Goal: Task Accomplishment & Management: Use online tool/utility

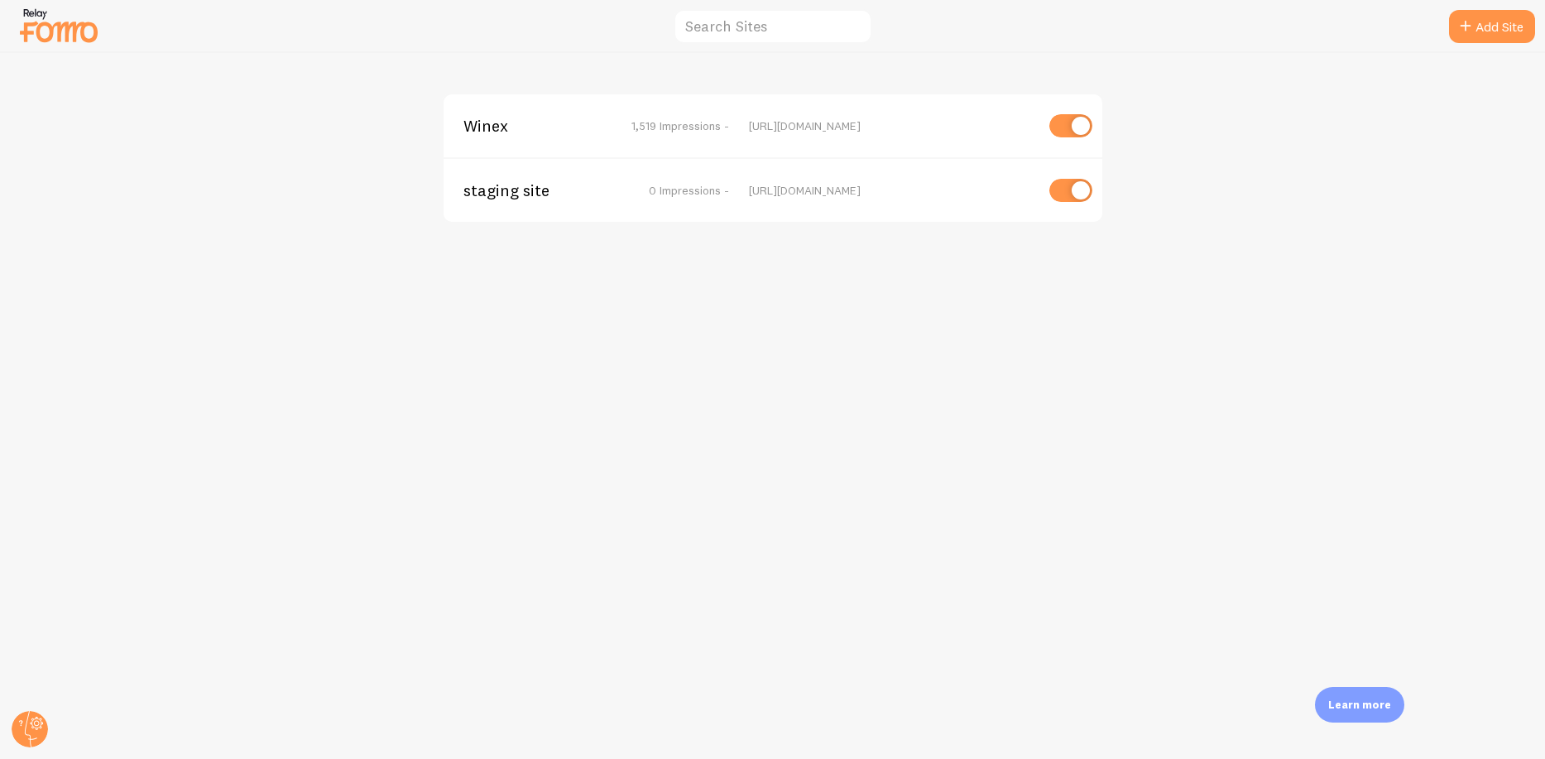
click at [497, 118] on span "Winex" at bounding box center [530, 125] width 133 height 15
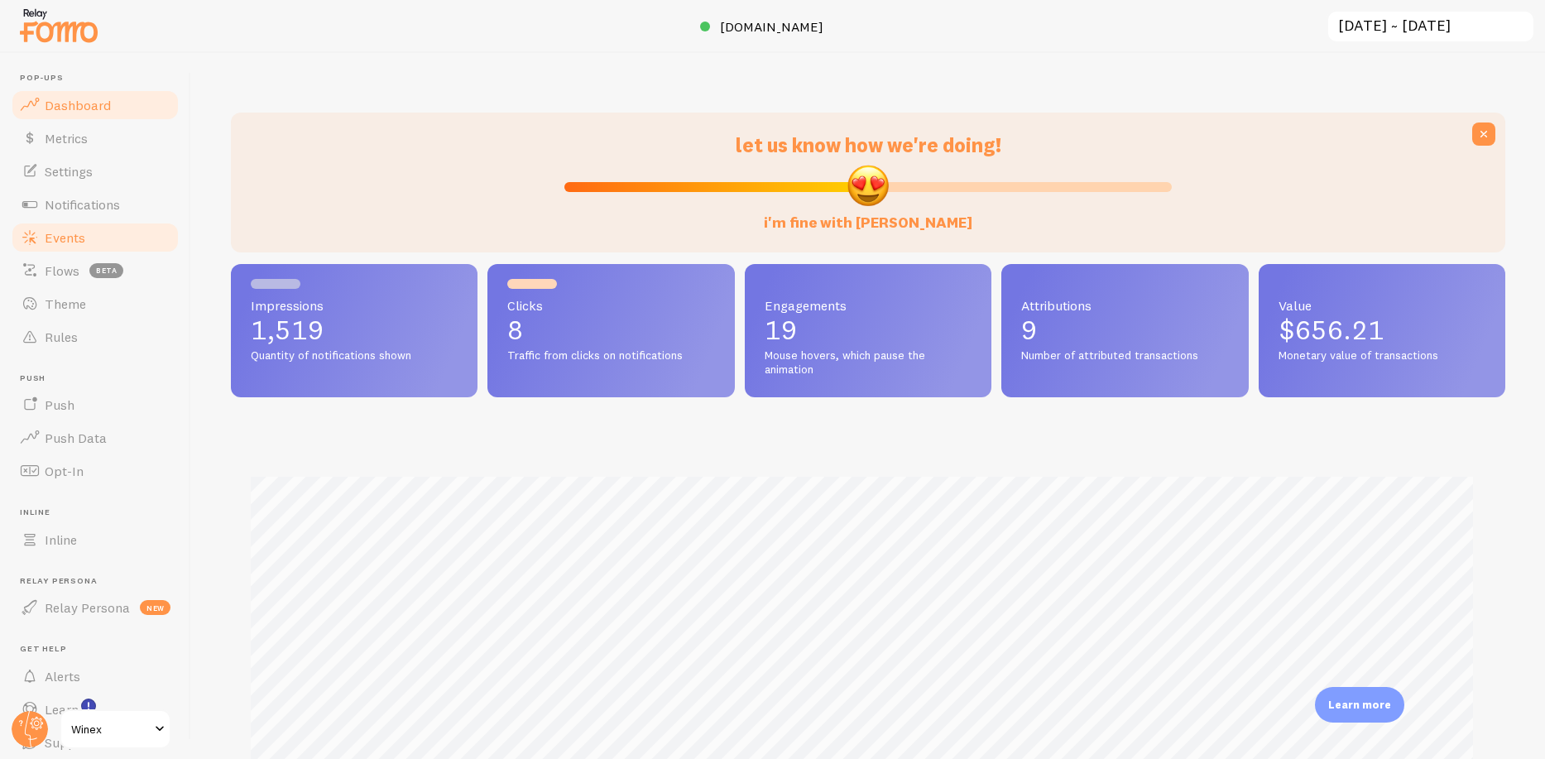
click at [93, 227] on link "Events" at bounding box center [95, 237] width 171 height 33
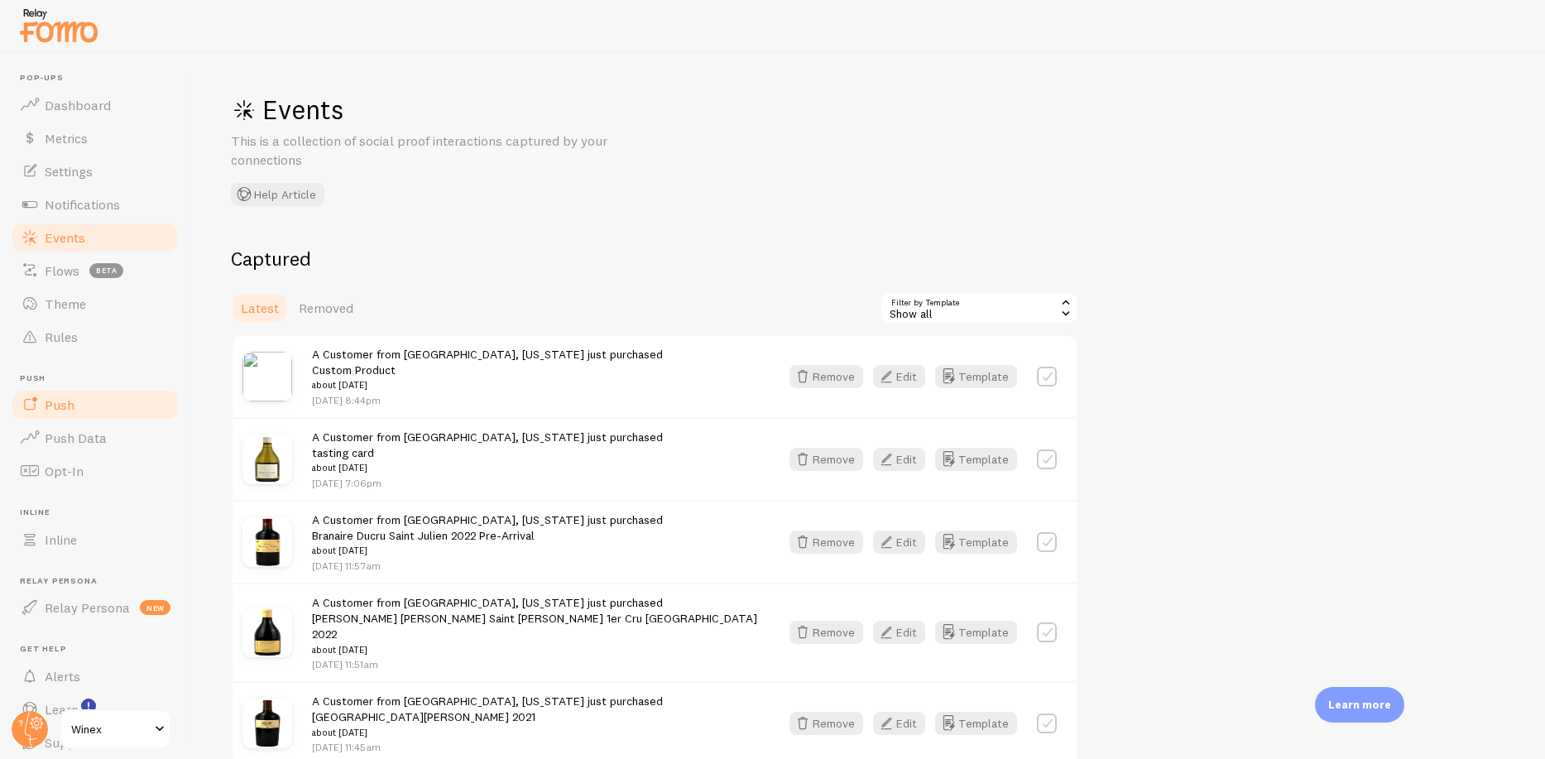
click at [75, 392] on link "Push" at bounding box center [95, 404] width 171 height 33
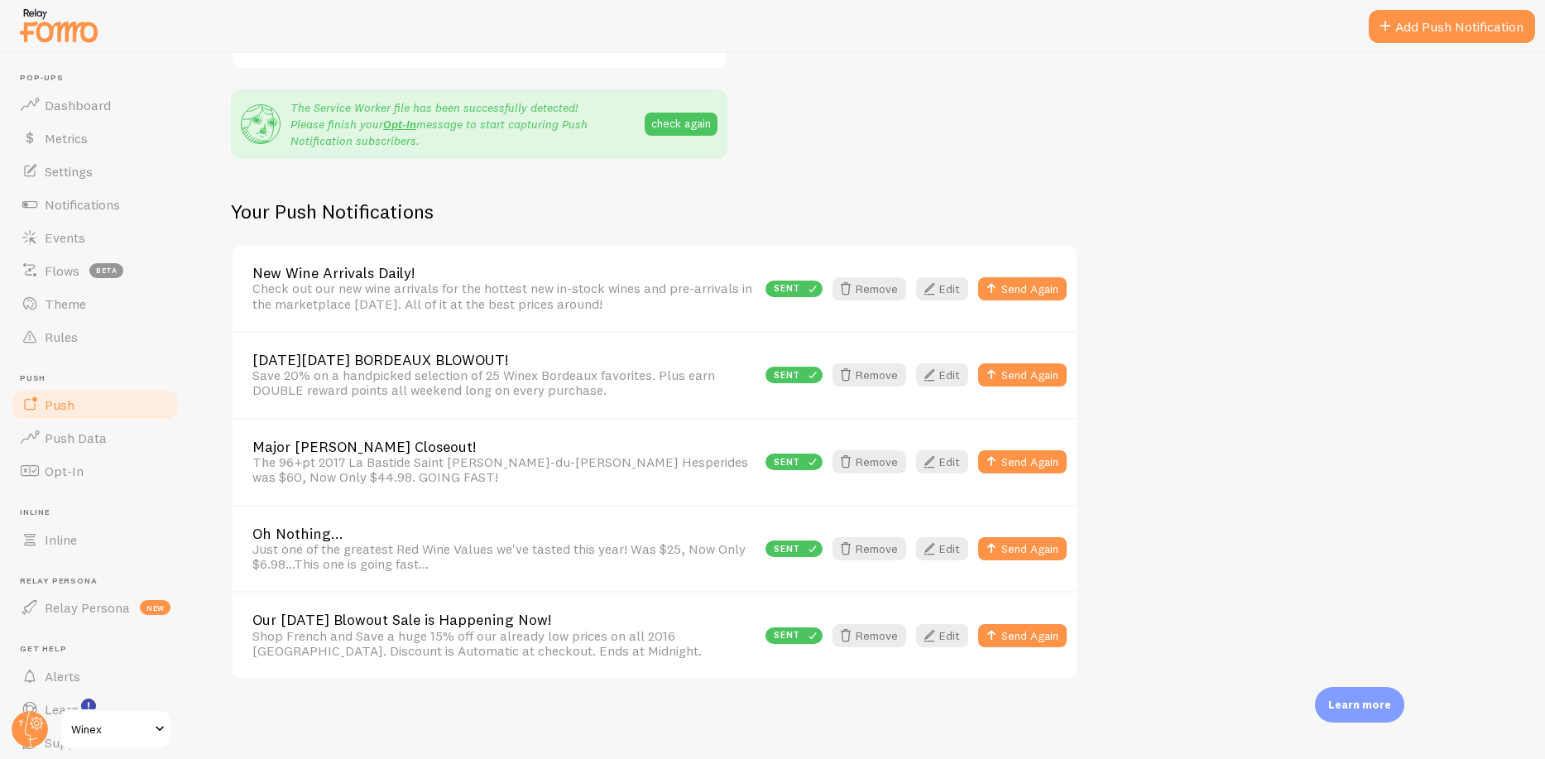
scroll to position [156, 0]
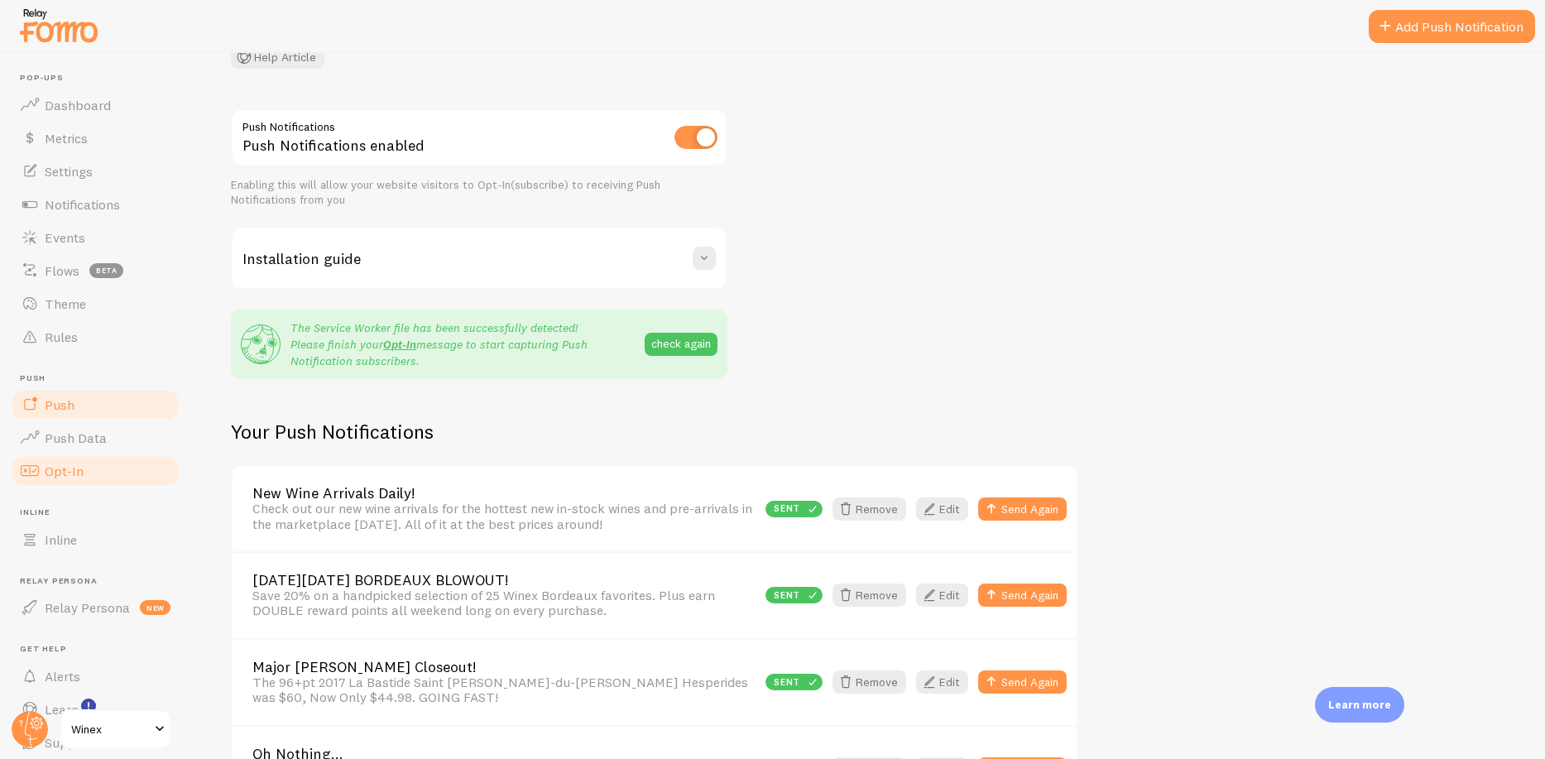
click at [82, 472] on link "Opt-In" at bounding box center [95, 470] width 171 height 33
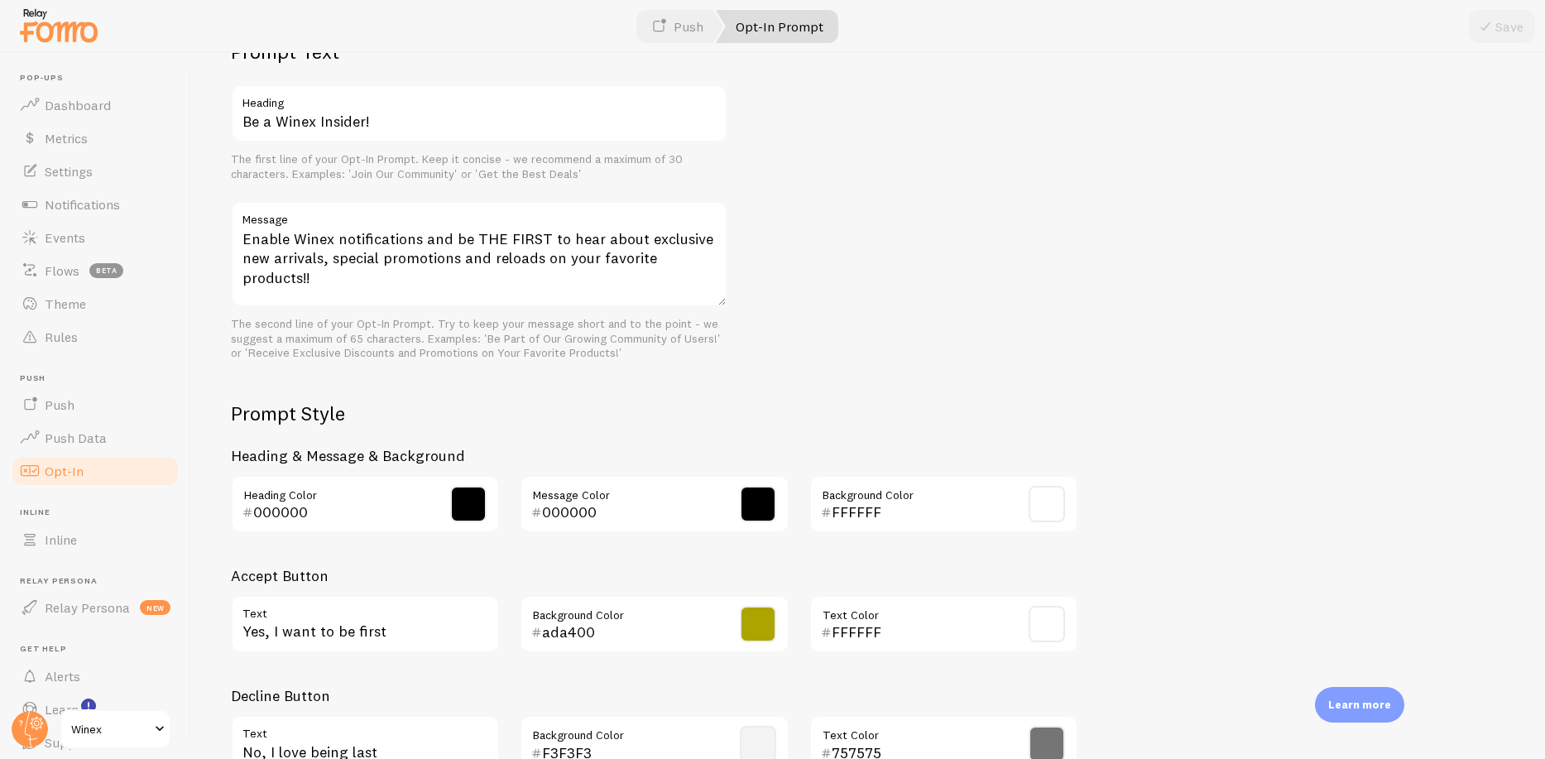
scroll to position [552, 0]
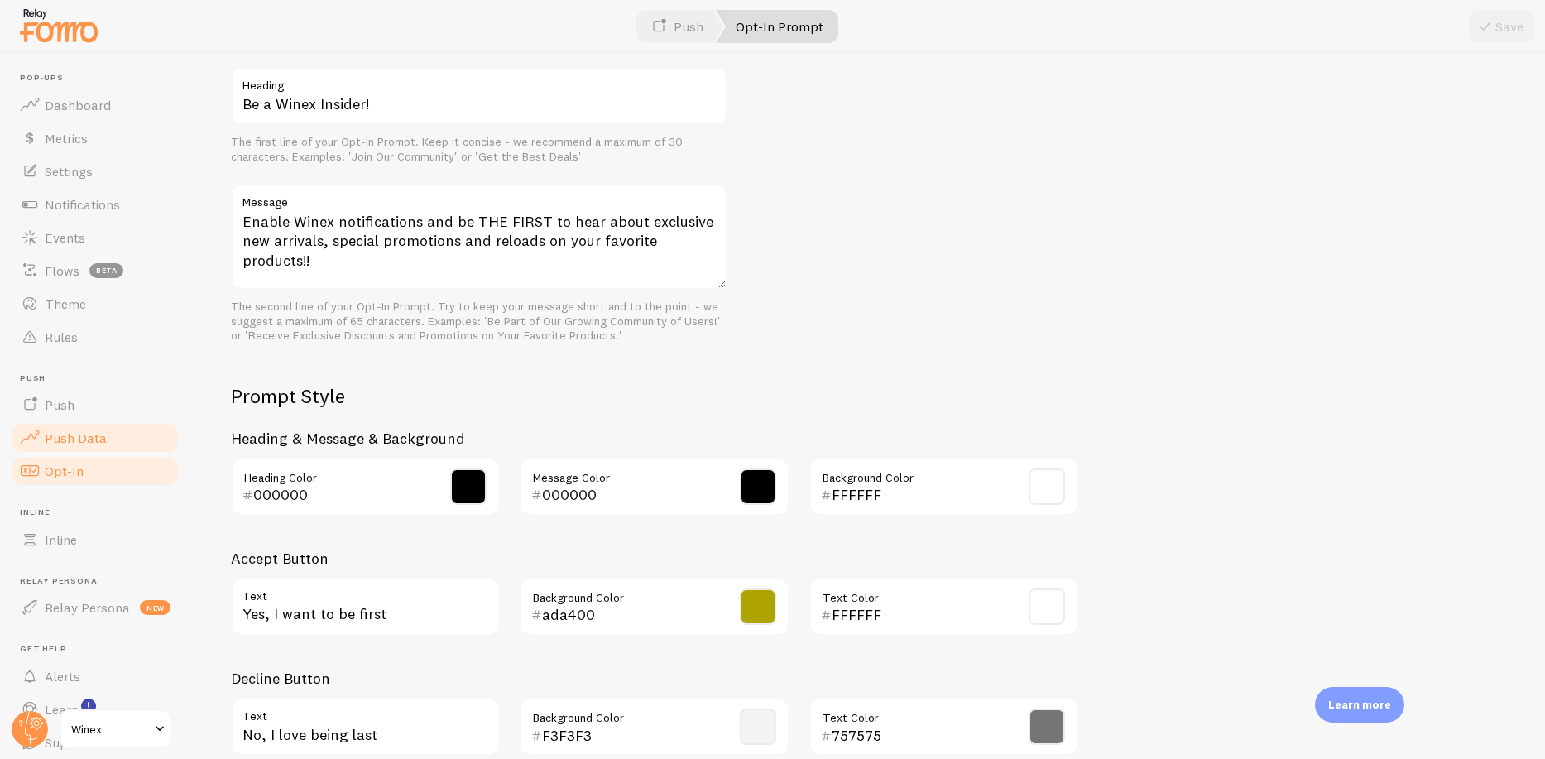
click at [87, 435] on span "Push Data" at bounding box center [76, 438] width 62 height 17
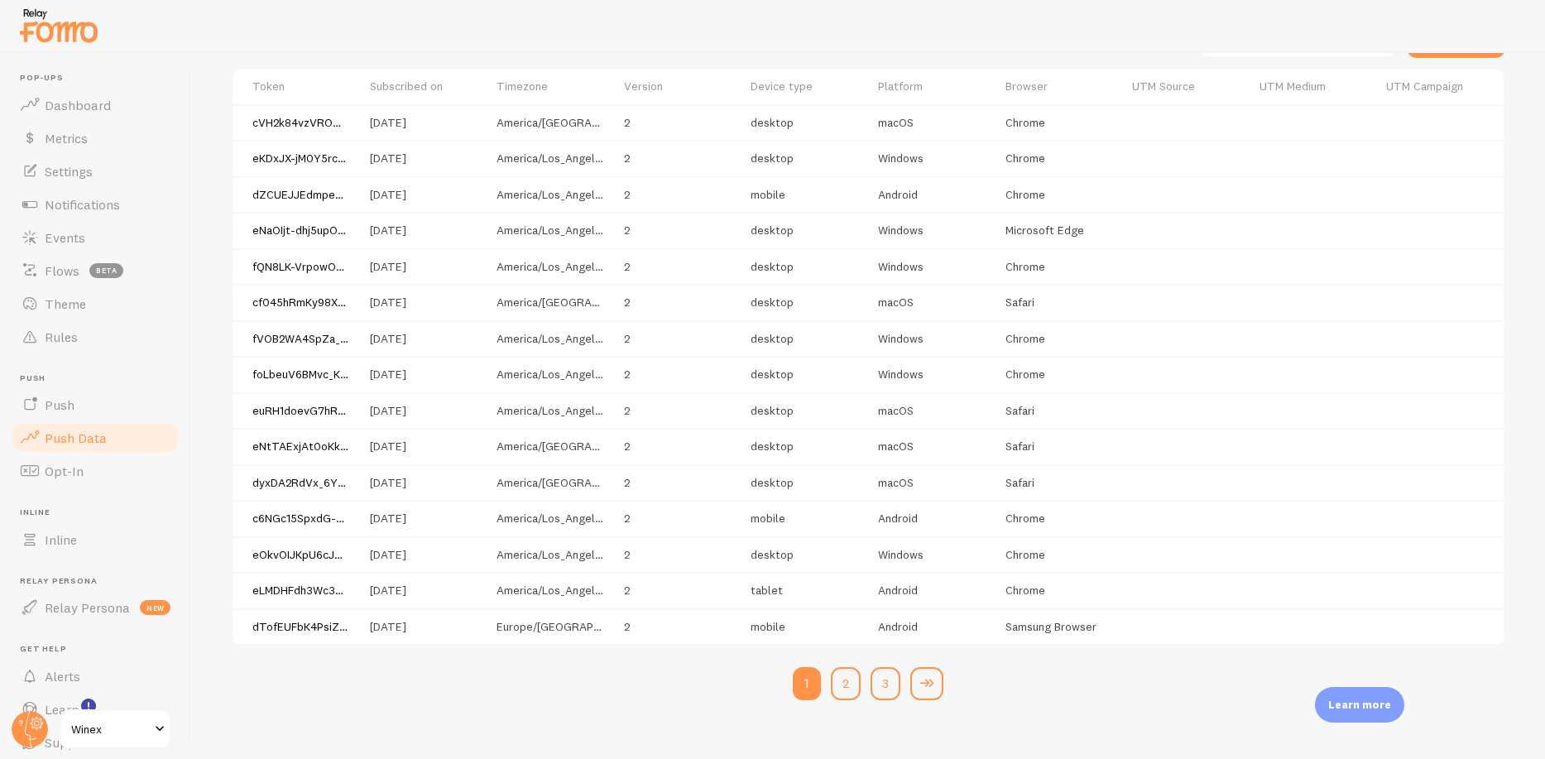
scroll to position [1043, 0]
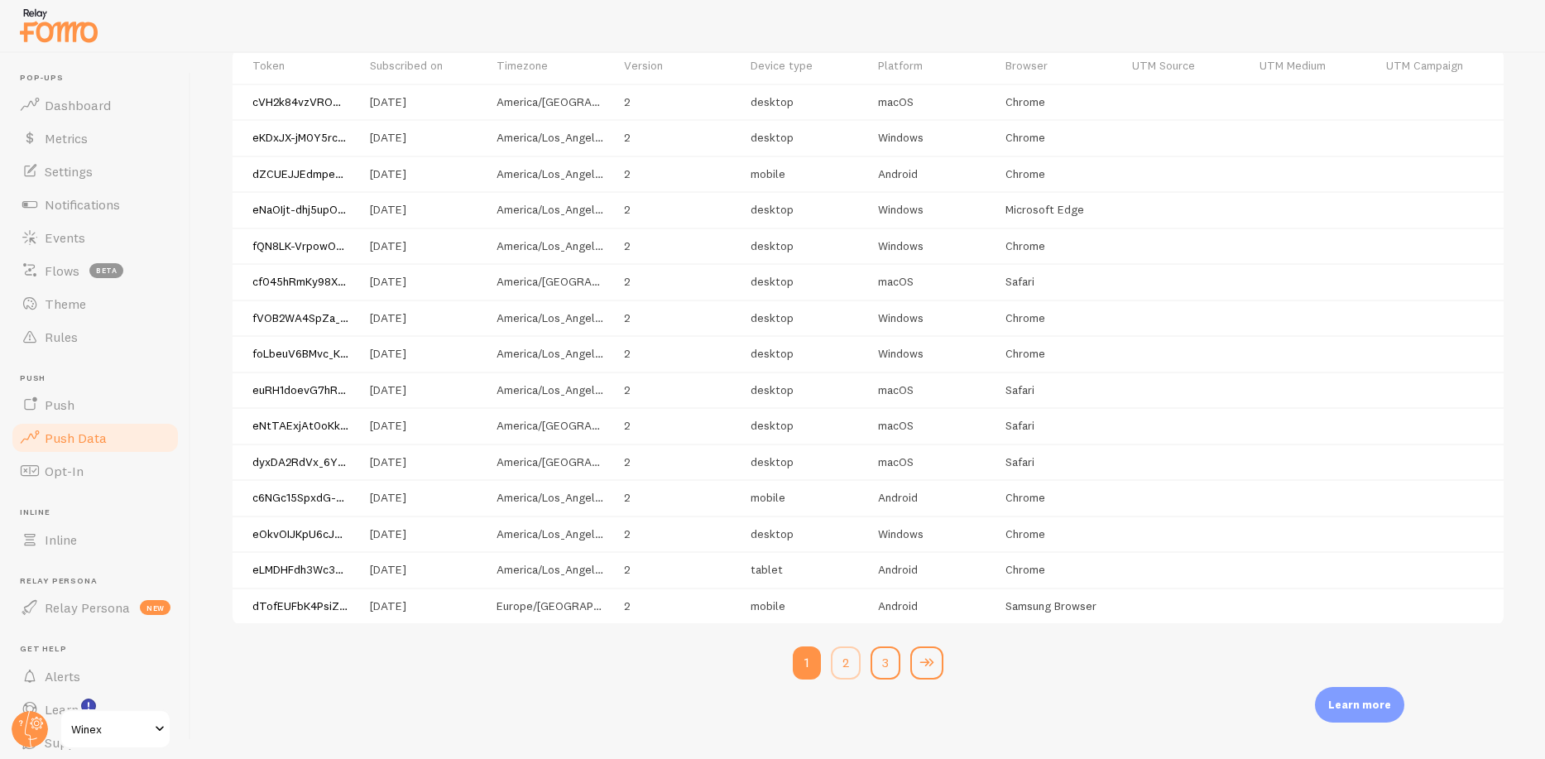
click at [841, 662] on button "2" at bounding box center [846, 662] width 30 height 33
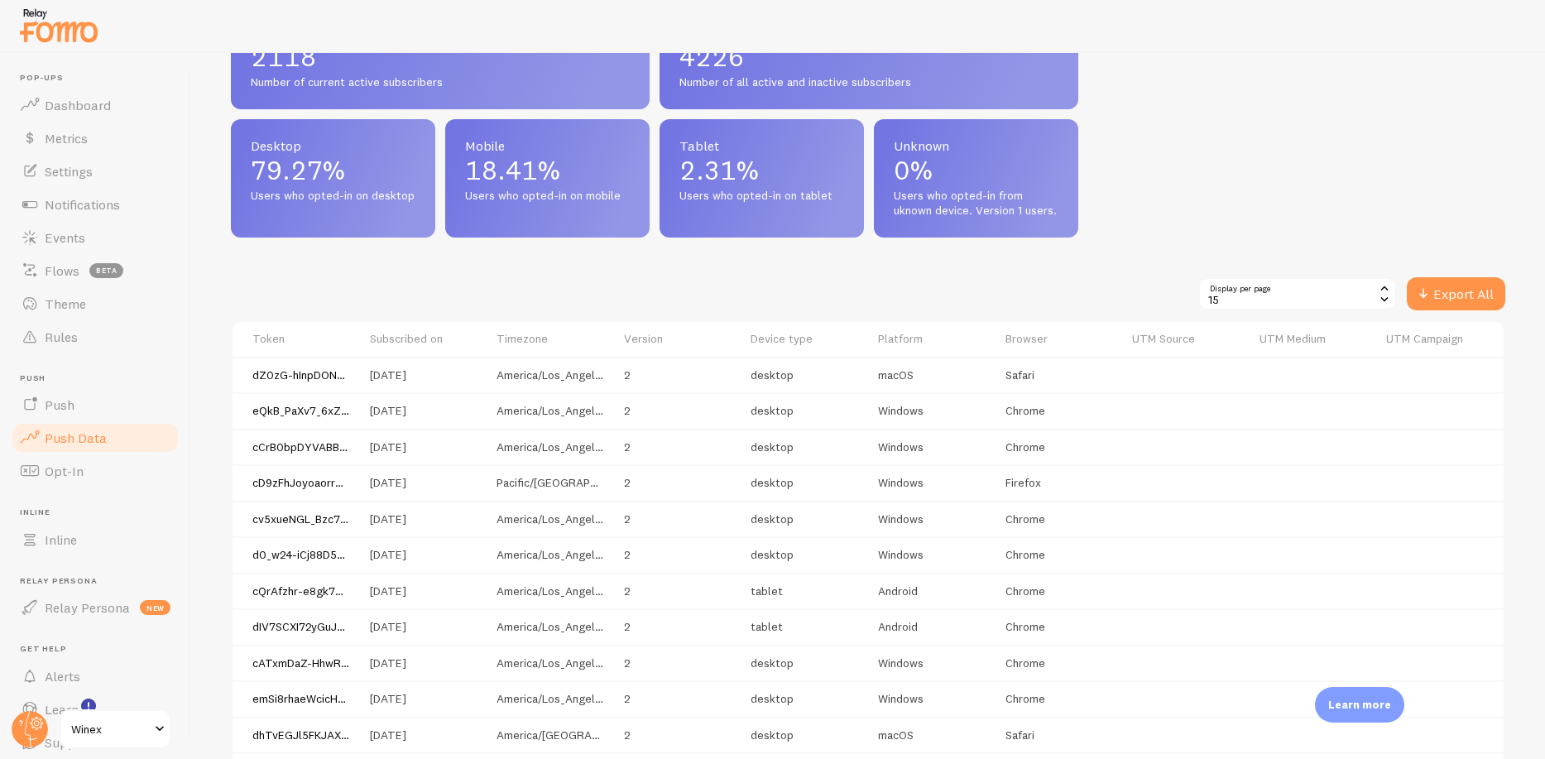
scroll to position [0, 0]
